Goal: Information Seeking & Learning: Understand process/instructions

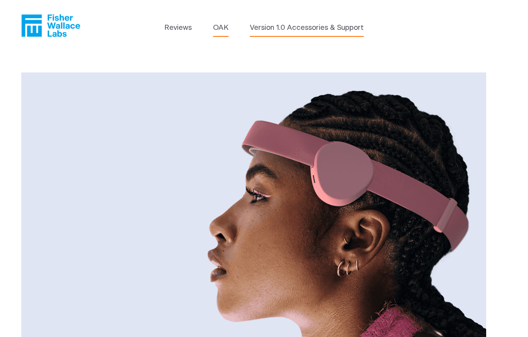
click at [288, 27] on link "Version 1.0 Accessories & Support" at bounding box center [307, 27] width 114 height 11
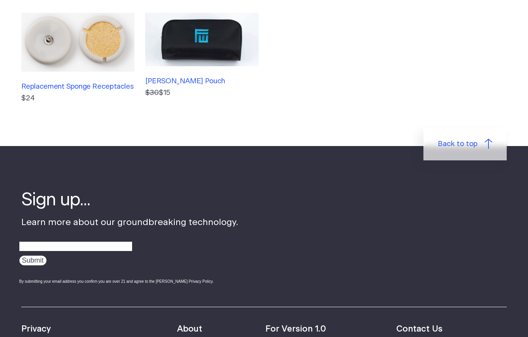
scroll to position [491, 0]
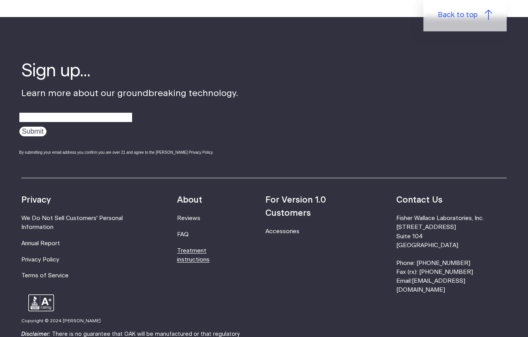
click at [210, 251] on link "Treatment instructions" at bounding box center [193, 255] width 33 height 15
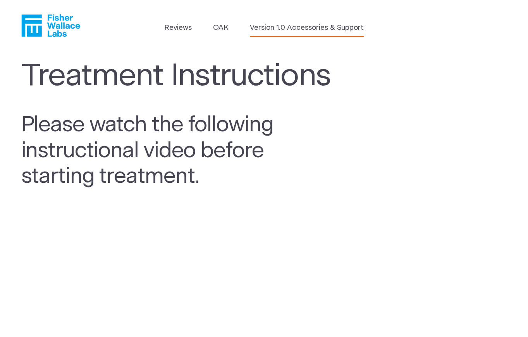
click at [332, 29] on link "Version 1.0 Accessories & Support" at bounding box center [307, 27] width 114 height 11
